Goal: Information Seeking & Learning: Learn about a topic

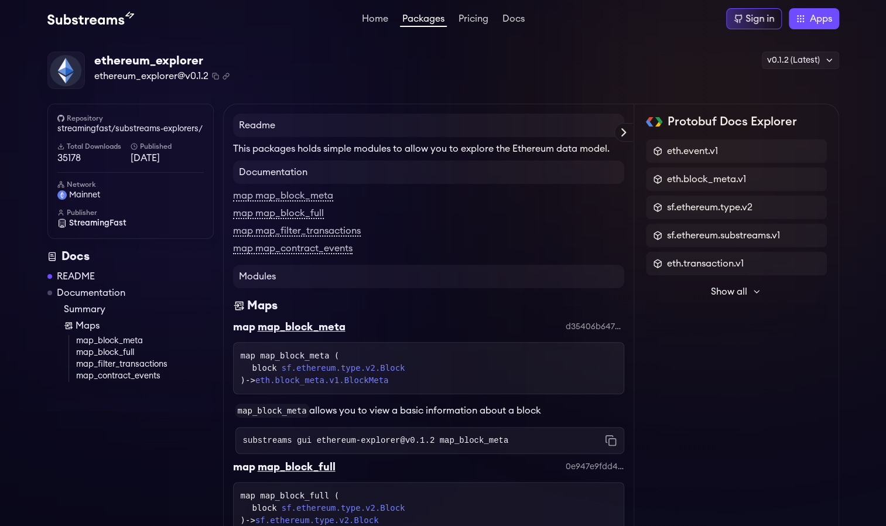
click at [434, 25] on link "Packages" at bounding box center [423, 20] width 47 height 13
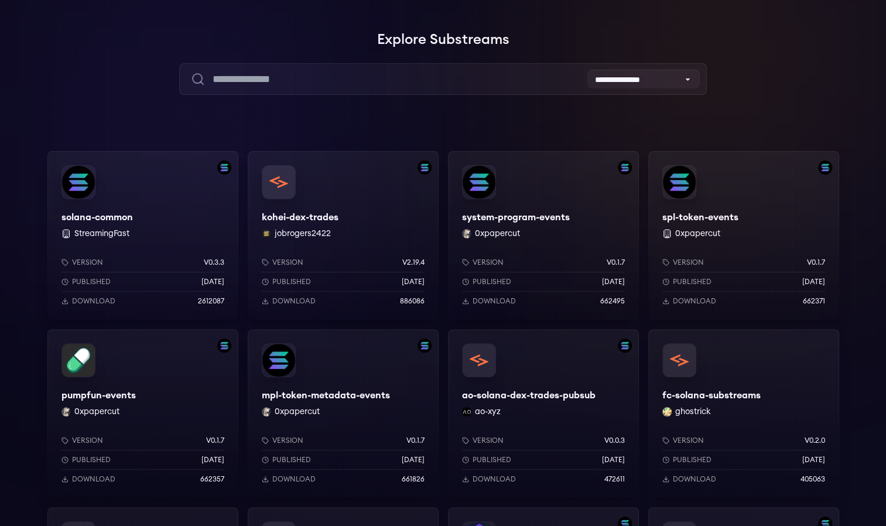
scroll to position [65, 0]
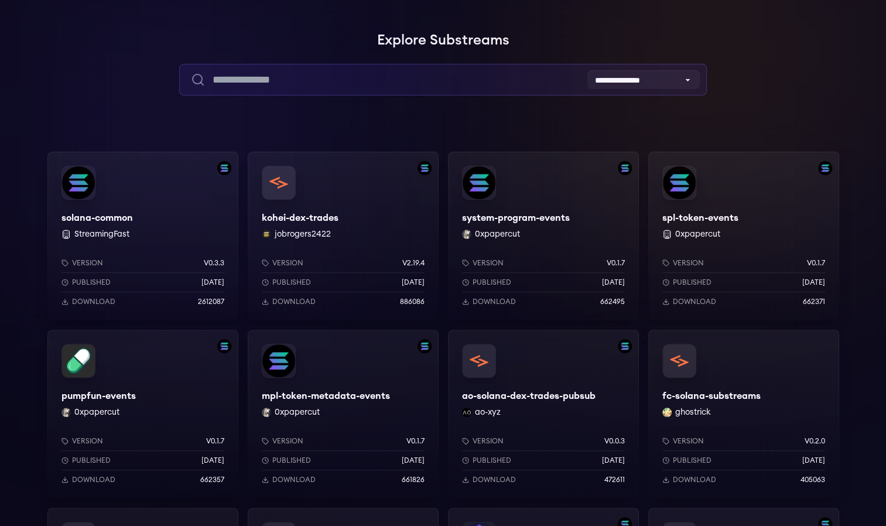
click at [671, 66] on input "text" at bounding box center [443, 80] width 528 height 32
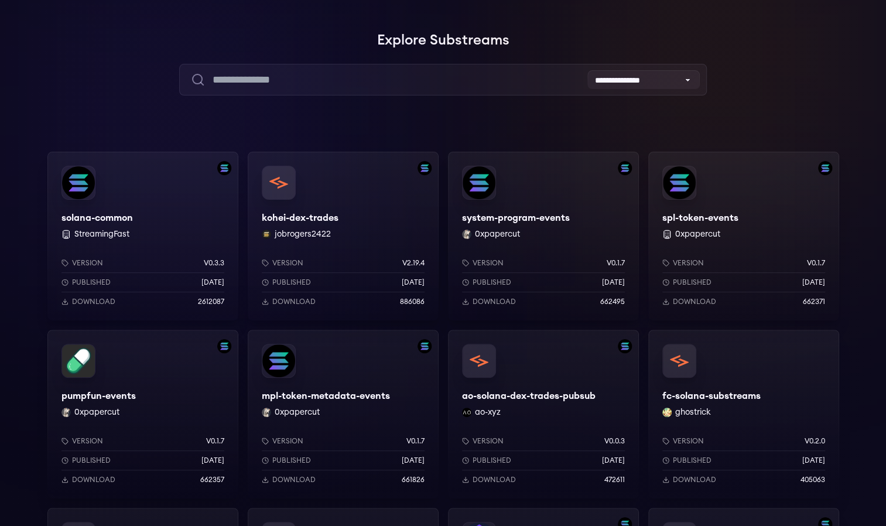
click at [159, 217] on div "solana-common StreamingFast Version v0.3.3 Published 6 months ago Download 2612…" at bounding box center [142, 236] width 191 height 169
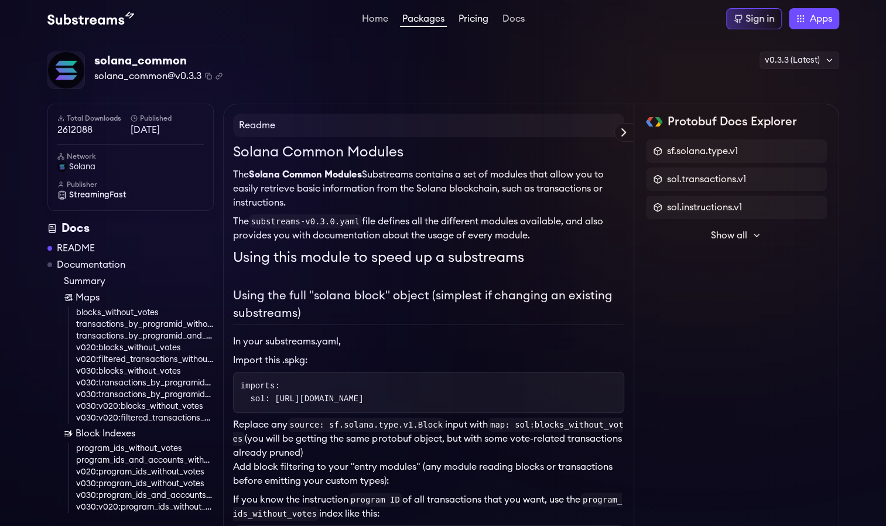
click at [476, 20] on link "Pricing" at bounding box center [473, 20] width 35 height 12
click at [486, 15] on link "Pricing" at bounding box center [473, 20] width 35 height 12
